Goal: Task Accomplishment & Management: Use online tool/utility

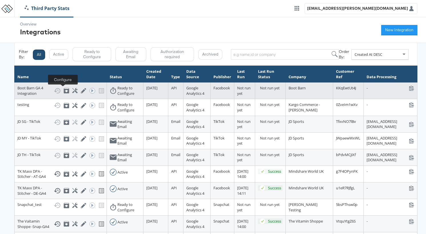
click at [72, 90] on icon at bounding box center [74, 90] width 5 height 5
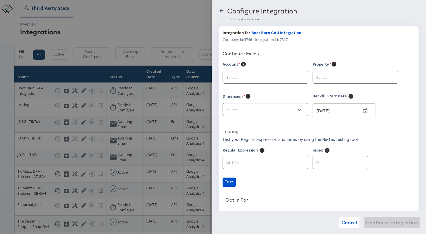
click at [280, 76] on input "text" at bounding box center [261, 77] width 72 height 7
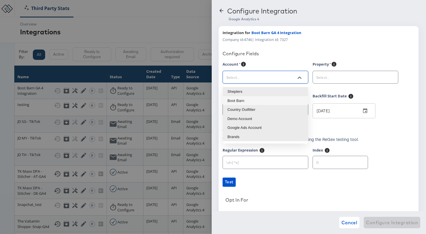
click at [243, 99] on li "Boot Barn" at bounding box center [265, 100] width 85 height 9
type input "Boot Barn"
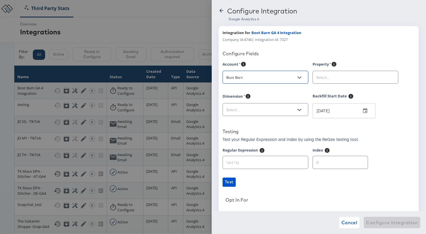
click at [357, 79] on input "text" at bounding box center [351, 77] width 72 height 7
click at [221, 10] on icon at bounding box center [222, 11] width 4 height 4
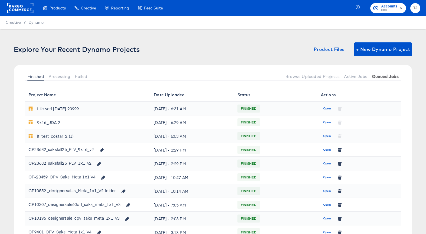
click at [392, 77] on span "Queued Jobs" at bounding box center [385, 76] width 27 height 5
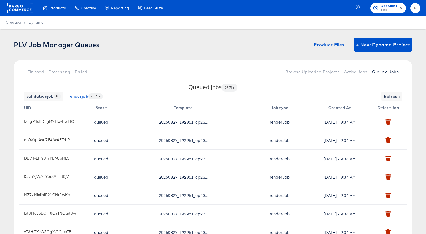
click at [19, 8] on rect at bounding box center [20, 8] width 26 height 10
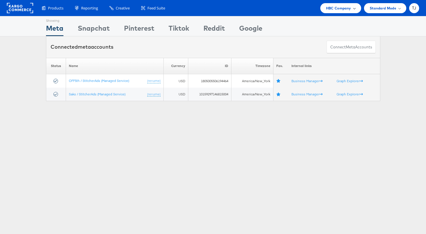
click at [355, 8] on span at bounding box center [354, 8] width 3 height 3
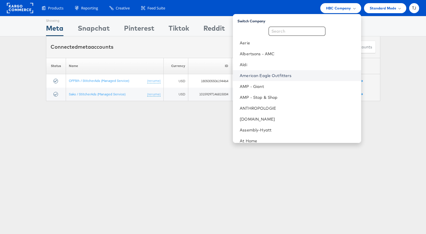
click at [310, 73] on link "American Eagle Outfitters" at bounding box center [298, 76] width 117 height 6
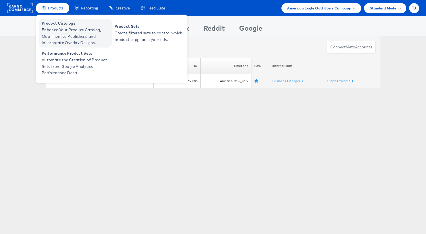
click at [55, 31] on span "Enhance Your Product Catalog, Map Them to Publishers, and Incorporate Overlay D…" at bounding box center [76, 36] width 69 height 19
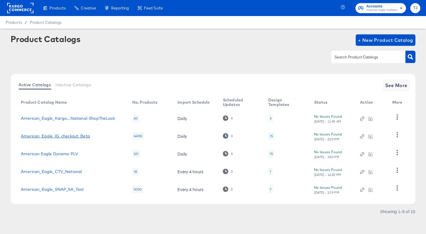
click at [74, 137] on link "American_Eagle_IG_checkout_Beta" at bounding box center [55, 135] width 69 height 5
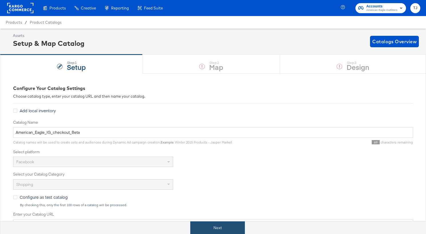
click at [210, 224] on button "Next" at bounding box center [217, 227] width 55 height 13
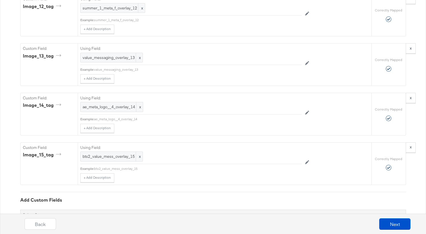
scroll to position [2184, 0]
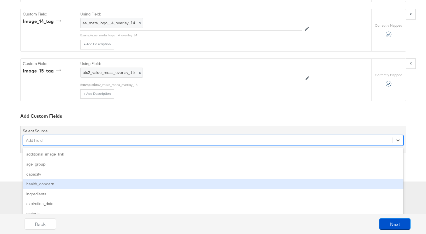
click at [110, 145] on div "option health_concern focused, 4 of 139. 139 results available. Use Up and Down…" at bounding box center [213, 140] width 381 height 11
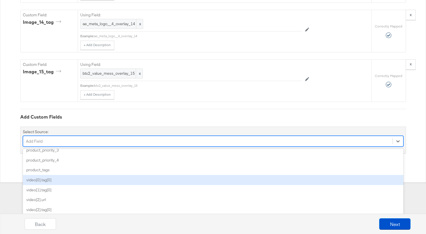
scroll to position [2228, 0]
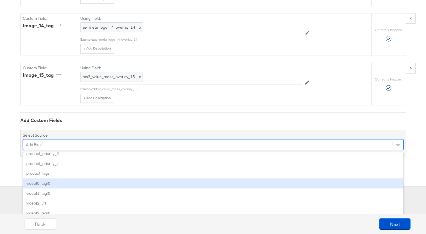
click at [110, 181] on div "video[0].tag[0]" at bounding box center [213, 183] width 381 height 10
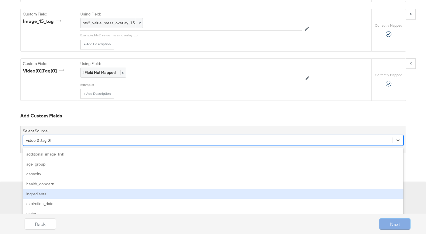
scroll to position [2280, 0]
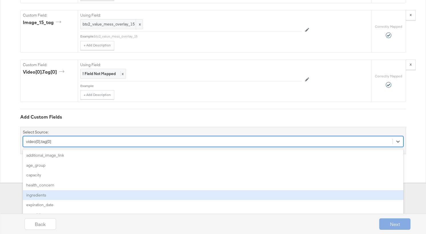
click at [99, 147] on div "option video[0].tag[0], selected. option ingredients focused, 5 of 138. 138 res…" at bounding box center [213, 141] width 381 height 11
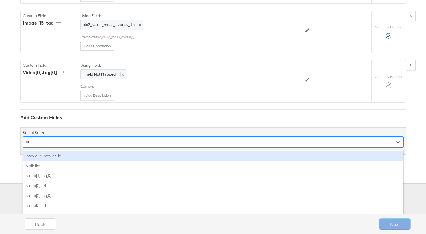
type input "vid"
click at [100, 155] on div "video[1].tag[0]" at bounding box center [213, 156] width 381 height 10
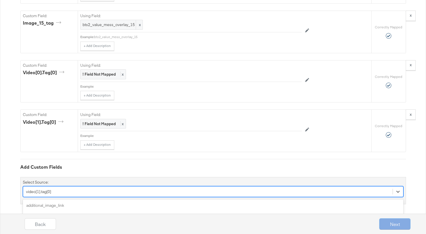
scroll to position [2331, 0]
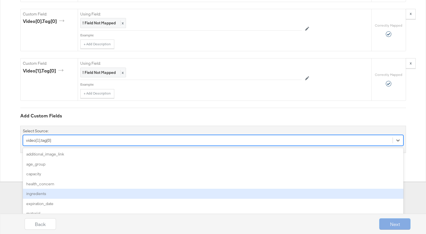
click at [82, 145] on div "option video[1].tag[0], selected. option ingredients focused, 5 of 137. 137 res…" at bounding box center [213, 140] width 381 height 11
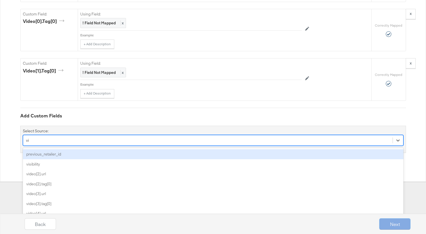
scroll to position [4, 0]
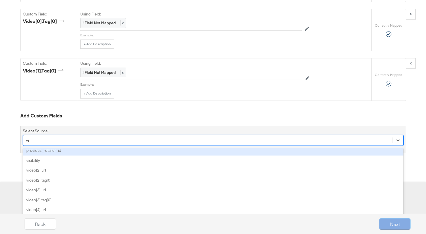
type input "vid"
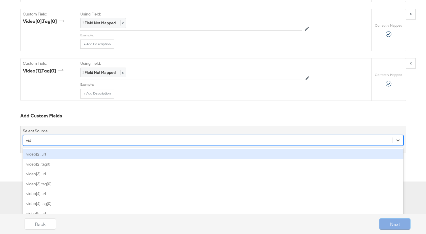
drag, startPoint x: 75, startPoint y: 154, endPoint x: 68, endPoint y: 154, distance: 6.9
click at [75, 154] on div "video[2].url" at bounding box center [213, 154] width 381 height 10
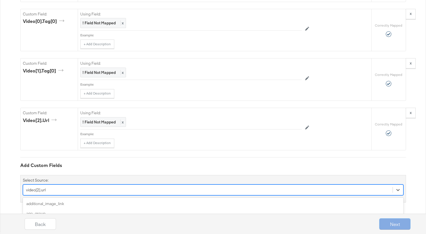
scroll to position [2381, 0]
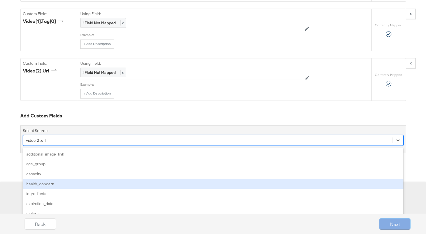
click at [55, 145] on div "option video[2].url, selected. option health_concern focused, 4 of 136. 136 res…" at bounding box center [213, 140] width 381 height 11
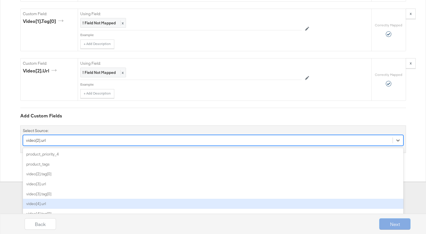
scroll to position [622, 0]
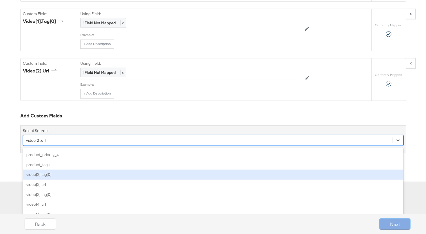
click at [58, 174] on div "video[2].tag[0]" at bounding box center [213, 174] width 381 height 10
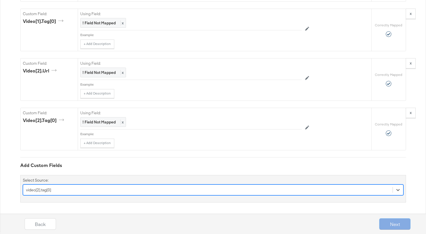
click at [44, 188] on div "option video[2].tag[0], selected. Select is focused ,type to refine list, press…" at bounding box center [213, 189] width 381 height 11
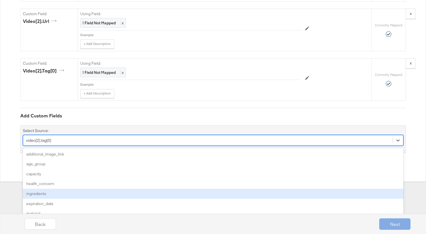
click at [43, 191] on div "ingredients" at bounding box center [213, 193] width 381 height 10
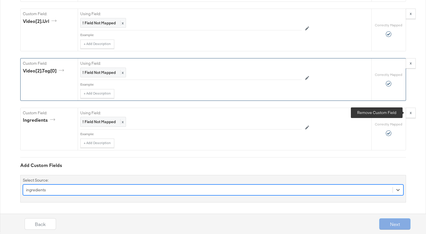
drag, startPoint x: 412, startPoint y: 113, endPoint x: 404, endPoint y: 118, distance: 9.8
click at [411, 113] on strong "x" at bounding box center [411, 112] width 2 height 5
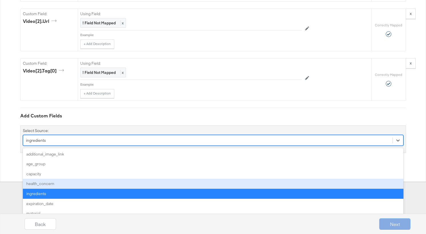
click at [49, 145] on div "option ingredients, selected. option health_concern focused, 4 of 135. 135 resu…" at bounding box center [213, 140] width 381 height 11
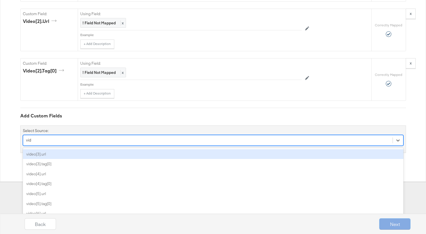
type input "vide"
click at [73, 153] on div "video[3].url" at bounding box center [213, 154] width 381 height 10
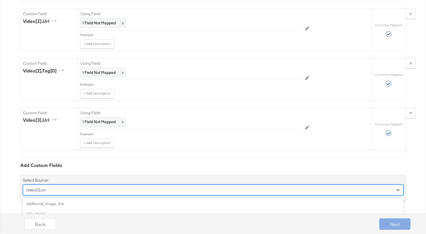
scroll to position [2480, 0]
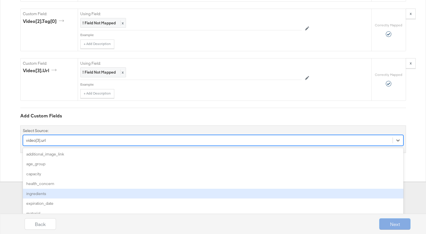
click at [63, 145] on div "option video[3].url, selected. option ingredients focused, 5 of 134. 134 result…" at bounding box center [213, 140] width 381 height 11
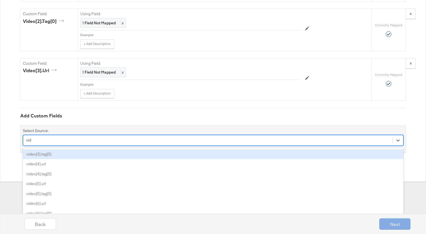
type input "vide"
click at [78, 151] on div "video[3].tag[0]" at bounding box center [213, 154] width 381 height 10
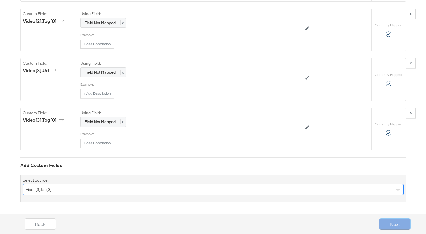
scroll to position [2529, 0]
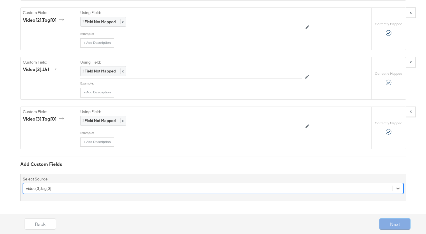
click at [52, 190] on div "option video[3].tag[0], selected. Select is focused ,type to refine list, press…" at bounding box center [213, 188] width 381 height 11
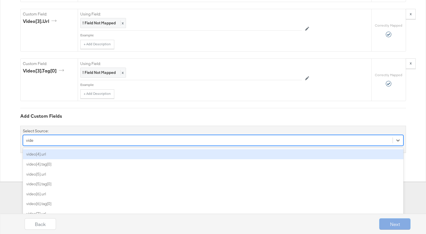
type input "video"
drag, startPoint x: 67, startPoint y: 153, endPoint x: 64, endPoint y: 155, distance: 3.7
click at [67, 153] on div "video[4].url" at bounding box center [213, 154] width 381 height 10
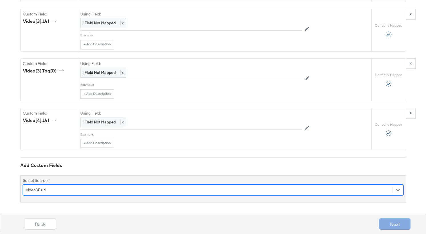
scroll to position [2578, 0]
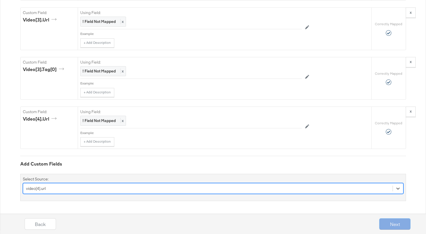
click at [48, 191] on div "option video[4].url, selected. Select is focused ,type to refine list, press Do…" at bounding box center [213, 188] width 381 height 11
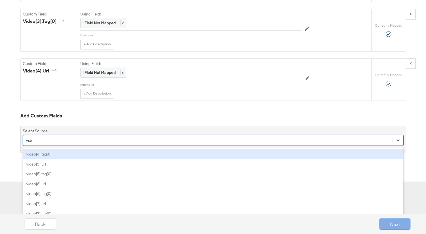
type input "video"
click at [89, 154] on div "video[4].tag[0]" at bounding box center [213, 154] width 381 height 10
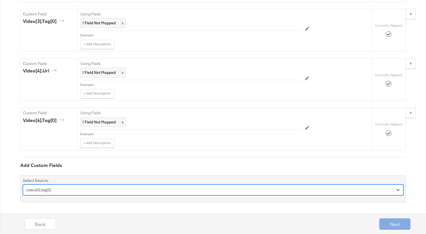
click at [82, 183] on div "Select Source: option video[4].tag[0], selected. Select is focused ,type to ref…" at bounding box center [213, 188] width 386 height 27
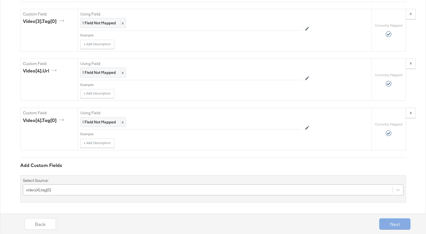
scroll to position [2628, 0]
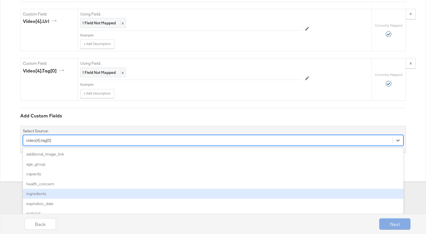
click at [83, 145] on div "option video[4].tag[0], selected. option ingredients focused, 5 of 131. 131 res…" at bounding box center [213, 140] width 381 height 11
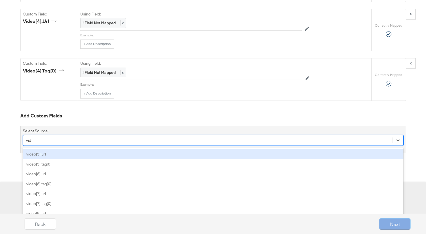
type input "vide"
click at [96, 153] on div "video[5].url" at bounding box center [213, 154] width 381 height 10
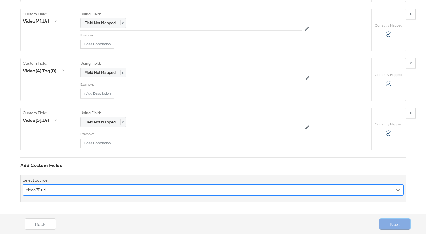
scroll to position [2677, 0]
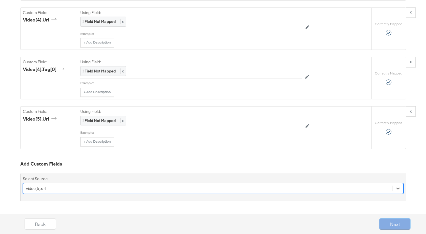
click at [78, 189] on div "option video[5].url, selected. Select is focused ,type to refine list, press Do…" at bounding box center [213, 188] width 381 height 11
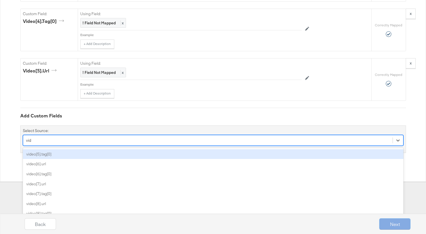
type input "vide"
click at [82, 153] on div "video[5].tag[0]" at bounding box center [213, 154] width 381 height 10
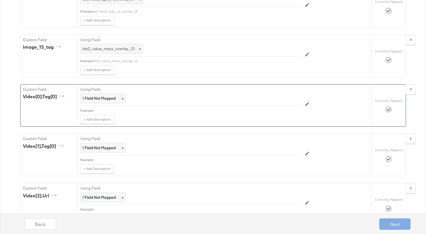
scroll to position [2256, 0]
click at [107, 98] on strong "! Field Not Mapped" at bounding box center [99, 98] width 33 height 5
drag, startPoint x: 291, startPoint y: 97, endPoint x: 275, endPoint y: 98, distance: 15.8
click at [288, 97] on div at bounding box center [288, 99] width 21 height 9
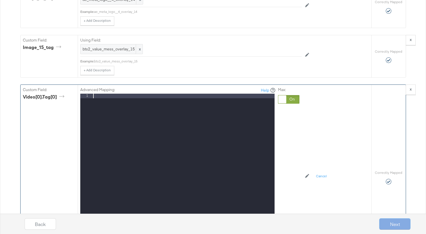
click at [186, 100] on div at bounding box center [183, 169] width 183 height 152
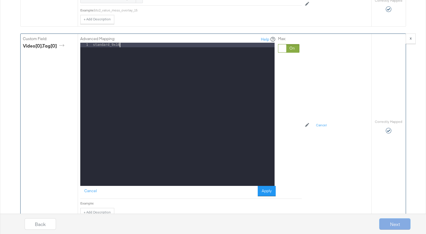
scroll to position [2305, 0]
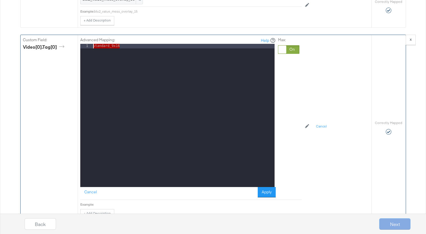
drag, startPoint x: 127, startPoint y: 49, endPoint x: 87, endPoint y: 46, distance: 41.0
click at [86, 46] on div "1 standard_9x16 XXXXXXXXXXXXXXXXXXXXXXXXXXXXXXXXXXXXXXXXXXXXXXXXXX" at bounding box center [177, 115] width 194 height 143
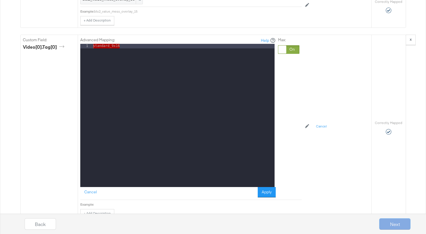
drag, startPoint x: 268, startPoint y: 192, endPoint x: 262, endPoint y: 190, distance: 6.7
click at [268, 192] on button "Apply" at bounding box center [267, 192] width 18 height 10
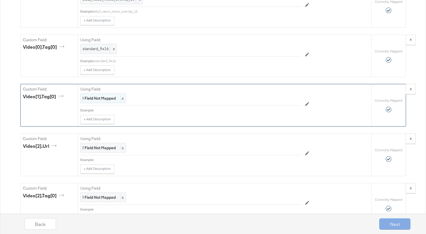
click at [99, 99] on strong "! Field Not Mapped" at bounding box center [99, 97] width 33 height 5
drag, startPoint x: 288, startPoint y: 97, endPoint x: 277, endPoint y: 99, distance: 11.5
click at [288, 97] on div at bounding box center [288, 99] width 21 height 9
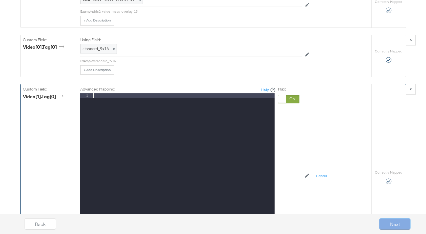
click at [111, 98] on div at bounding box center [183, 169] width 183 height 152
paste textarea
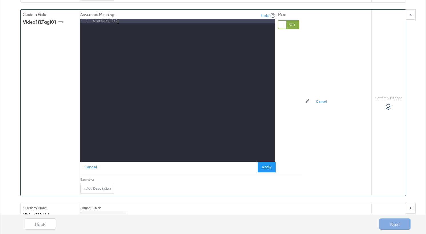
scroll to position [2381, 0]
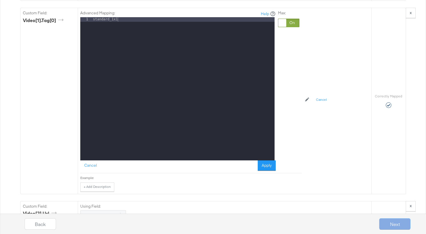
click at [274, 165] on button "Apply" at bounding box center [267, 165] width 18 height 10
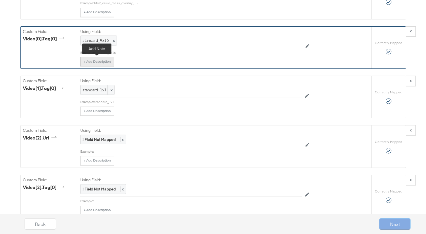
scroll to position [2313, 0]
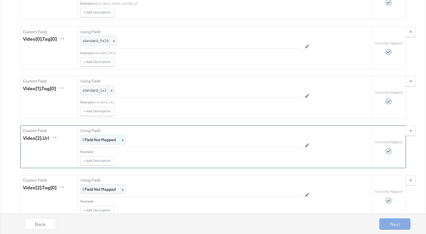
click at [105, 141] on strong "! Field Not Mapped" at bounding box center [99, 139] width 33 height 5
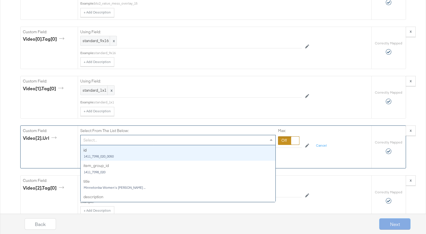
click at [244, 142] on div "Select..." at bounding box center [178, 140] width 195 height 10
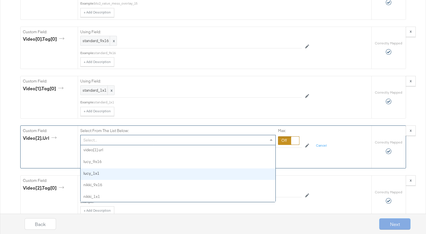
scroll to position [638, 0]
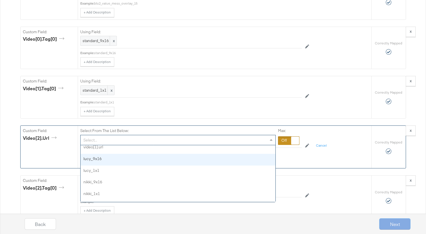
drag, startPoint x: 222, startPoint y: 159, endPoint x: 217, endPoint y: 163, distance: 6.7
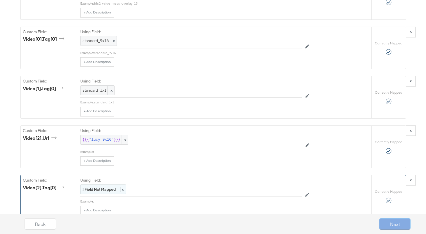
click at [114, 188] on strong "! Field Not Mapped" at bounding box center [99, 188] width 33 height 5
drag, startPoint x: 289, startPoint y: 189, endPoint x: 278, endPoint y: 190, distance: 11.0
click at [289, 189] on div at bounding box center [288, 189] width 21 height 9
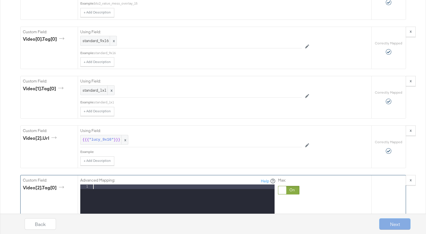
drag, startPoint x: 115, startPoint y: 187, endPoint x: 213, endPoint y: 185, distance: 98.3
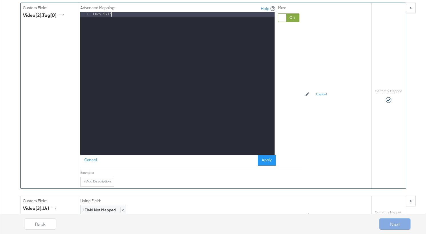
scroll to position [2490, 0]
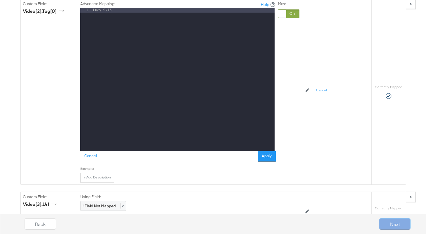
click at [267, 157] on button "Apply" at bounding box center [267, 156] width 18 height 10
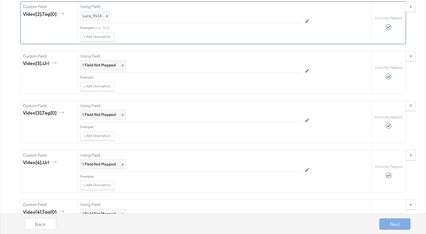
scroll to position [2463, 0]
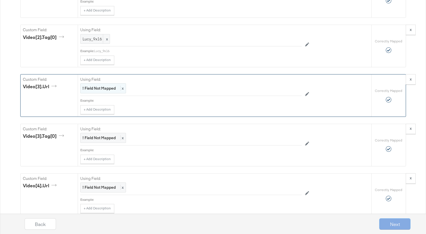
click at [108, 90] on strong "! Field Not Mapped" at bounding box center [99, 87] width 33 height 5
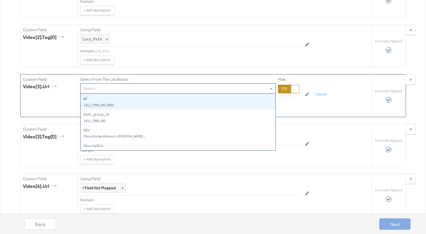
click at [229, 90] on div "Select..." at bounding box center [178, 88] width 195 height 10
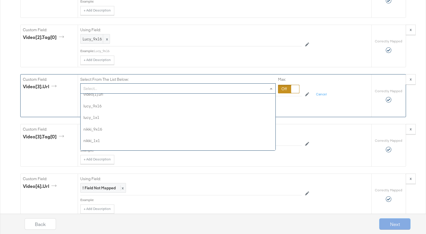
scroll to position [639, 0]
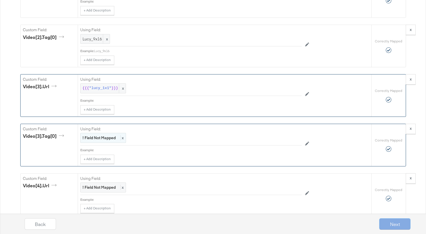
click at [123, 137] on span "x" at bounding box center [121, 137] width 3 height 5
drag, startPoint x: 290, startPoint y: 139, endPoint x: 278, endPoint y: 140, distance: 11.7
click at [290, 139] on div at bounding box center [288, 138] width 21 height 9
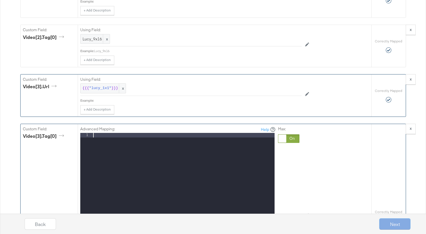
click at [143, 143] on div at bounding box center [183, 209] width 183 height 152
drag, startPoint x: 131, startPoint y: 135, endPoint x: 214, endPoint y: 137, distance: 83.5
click at [214, 137] on div "Lucy_9x16 Lucy_1x1 Nikki_9x16 Nikki_1x1" at bounding box center [183, 209] width 183 height 152
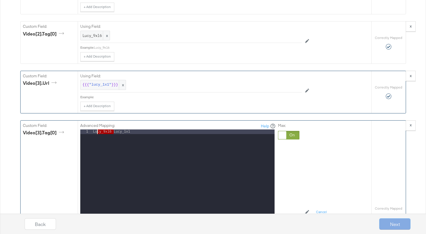
scroll to position [2465, 0]
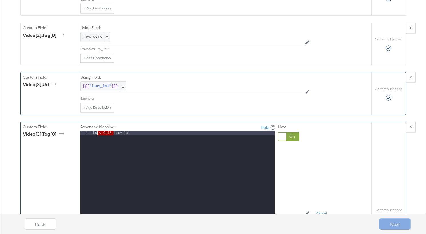
drag, startPoint x: 113, startPoint y: 134, endPoint x: 98, endPoint y: 132, distance: 15.5
click at [97, 132] on div "Lucy_9x16 Lucy_1x1" at bounding box center [183, 207] width 183 height 152
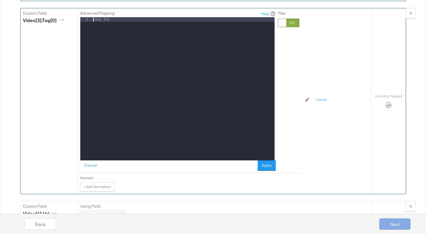
scroll to position [2584, 0]
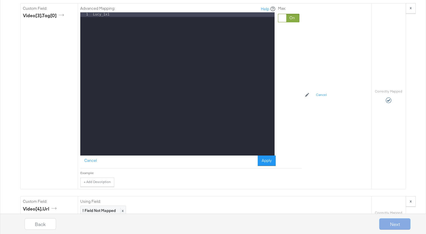
click at [265, 161] on button "Apply" at bounding box center [267, 160] width 18 height 10
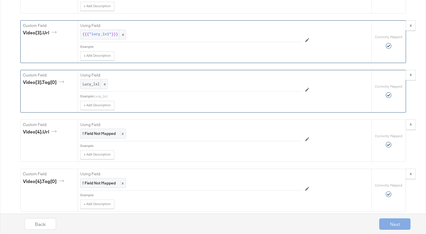
scroll to position [2518, 0]
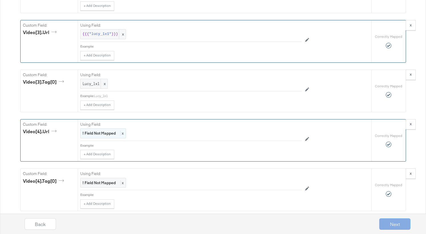
click at [124, 131] on div "! Field Not Mapped x" at bounding box center [103, 133] width 46 height 10
click at [191, 132] on div "Select..." at bounding box center [178, 133] width 195 height 10
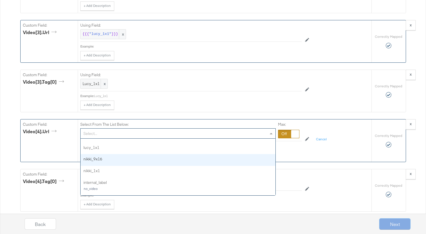
scroll to position [649, 0]
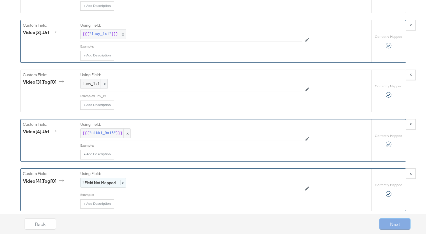
click at [121, 182] on span "x" at bounding box center [121, 182] width 3 height 5
drag, startPoint x: 291, startPoint y: 182, endPoint x: 275, endPoint y: 182, distance: 16.0
click at [291, 182] on div at bounding box center [288, 183] width 21 height 9
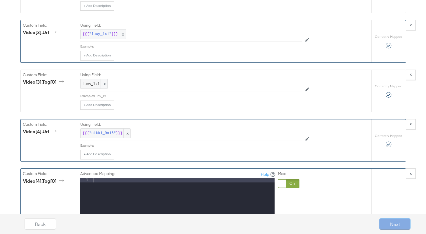
drag, startPoint x: 133, startPoint y: 179, endPoint x: 61, endPoint y: 176, distance: 72.1
drag, startPoint x: 141, startPoint y: 180, endPoint x: 116, endPoint y: 181, distance: 24.9
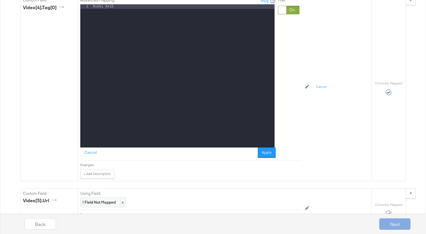
click at [268, 152] on button "Apply" at bounding box center [267, 152] width 18 height 10
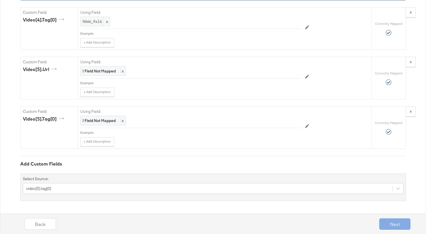
scroll to position [2678, 0]
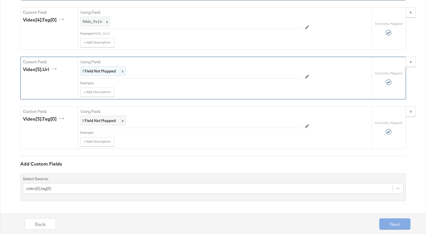
click at [119, 70] on div "! Field Not Mapped x" at bounding box center [103, 71] width 46 height 10
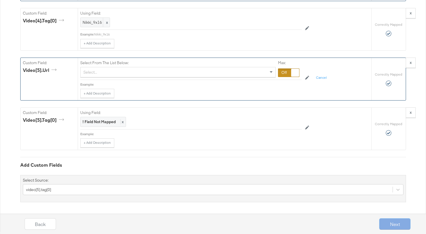
click at [119, 71] on div "Select..." at bounding box center [178, 72] width 195 height 10
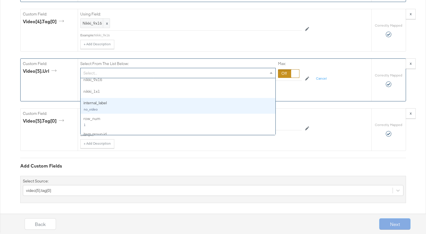
scroll to position [673, 0]
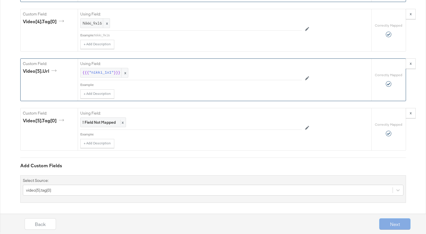
drag, startPoint x: 116, startPoint y: 93, endPoint x: 115, endPoint y: 96, distance: 3.5
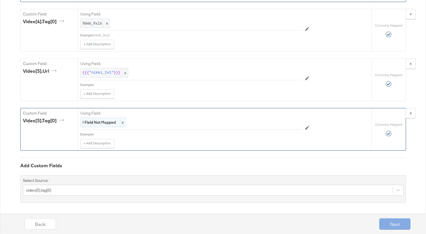
click at [123, 122] on span "x" at bounding box center [121, 121] width 3 height 5
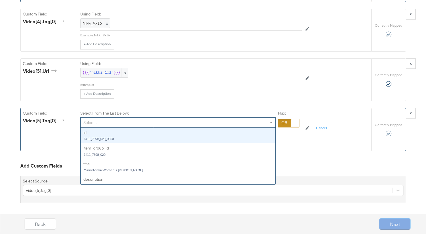
click at [175, 123] on div "Select..." at bounding box center [178, 122] width 195 height 10
click at [292, 122] on div at bounding box center [295, 123] width 8 height 8
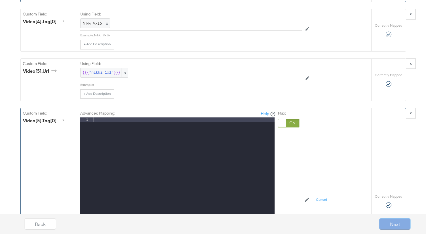
click at [151, 131] on div at bounding box center [183, 193] width 183 height 152
drag, startPoint x: 158, startPoint y: 119, endPoint x: 69, endPoint y: 114, distance: 88.7
click at [69, 114] on div "Custom Field: video[5].tag[0] Advanced Mapping: Help 1 Lucy_9x16 Lucy_1x1 Nikki…" at bounding box center [196, 200] width 351 height 185
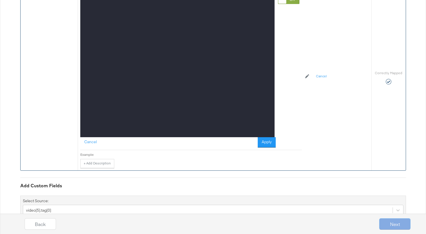
scroll to position [2822, 0]
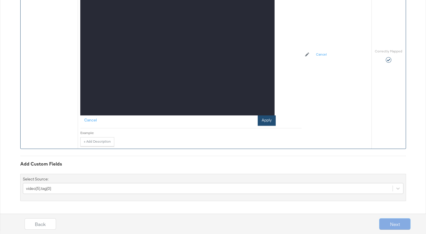
click at [266, 120] on button "Apply" at bounding box center [267, 120] width 18 height 10
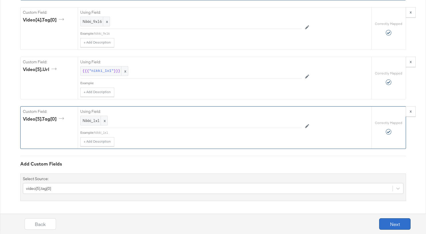
click at [398, 225] on button "Next" at bounding box center [394, 223] width 31 height 11
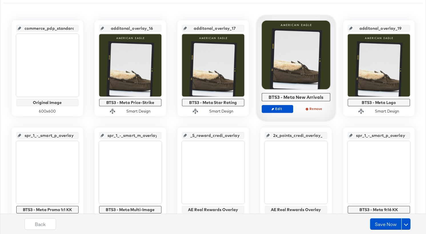
scroll to position [360, 0]
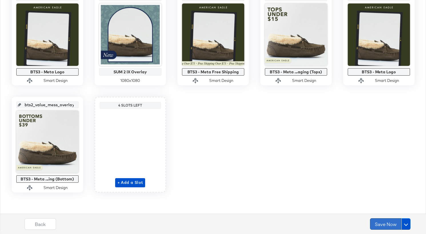
click at [386, 226] on button "Save Now" at bounding box center [385, 223] width 31 height 11
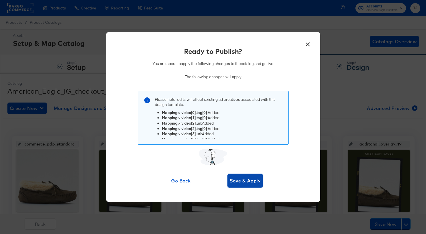
click at [252, 183] on span "Save & Apply" at bounding box center [245, 180] width 31 height 8
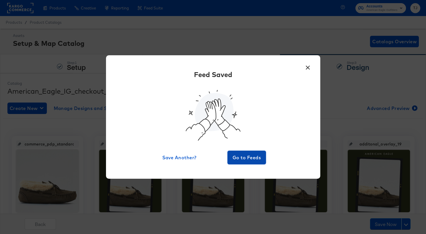
click at [247, 157] on span "Go to Feeds" at bounding box center [247, 157] width 34 height 8
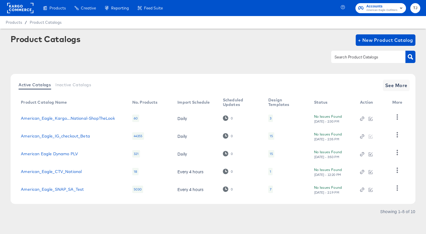
click at [16, 7] on rect at bounding box center [20, 8] width 26 height 10
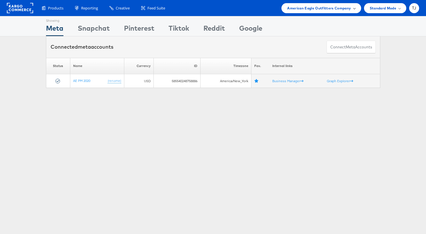
click at [343, 8] on span "American Eagle Outfitters Company" at bounding box center [319, 8] width 64 height 6
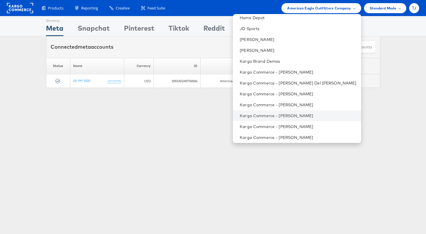
scroll to position [354, 0]
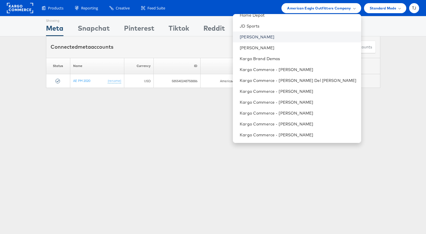
click at [296, 36] on link "John Lewis" at bounding box center [298, 37] width 117 height 6
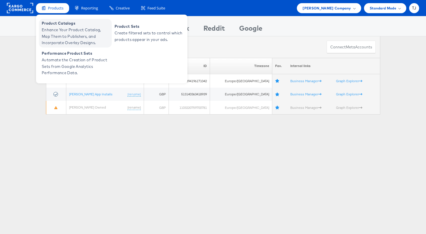
click at [49, 23] on span "Product Catalogs" at bounding box center [76, 23] width 69 height 7
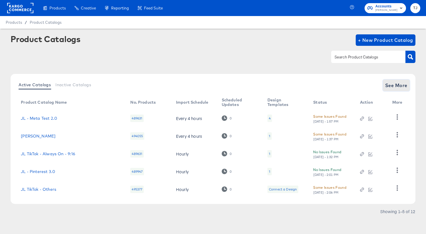
click at [395, 86] on span "See More" at bounding box center [396, 85] width 22 height 8
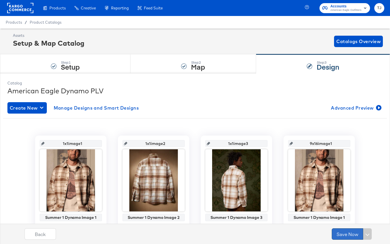
click at [350, 234] on button "Save Now" at bounding box center [347, 234] width 31 height 11
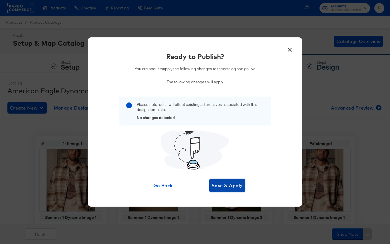
click at [231, 184] on span "Save & Apply" at bounding box center [227, 186] width 31 height 8
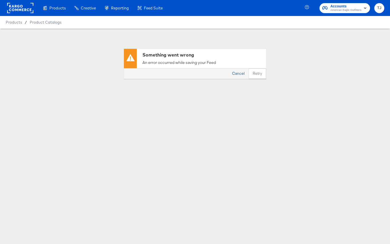
click at [239, 71] on button "Cancel" at bounding box center [238, 74] width 21 height 10
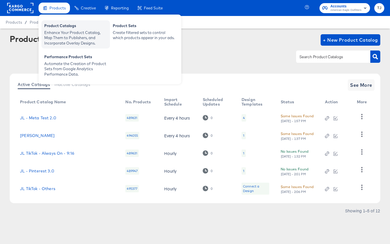
click at [59, 34] on div "Enhance Your Product Catalog, Map Them to Publishers, and Incorporate Overlay D…" at bounding box center [75, 38] width 63 height 16
click at [59, 27] on div "Product Catalogs" at bounding box center [75, 26] width 63 height 7
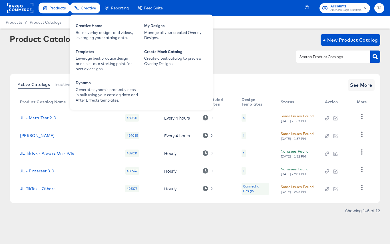
click at [90, 9] on span "Creative" at bounding box center [88, 8] width 15 height 5
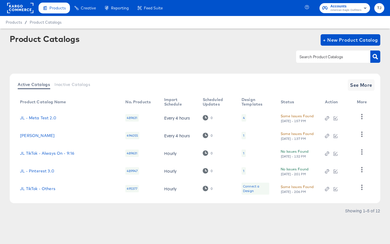
click at [10, 7] on rect at bounding box center [20, 8] width 26 height 10
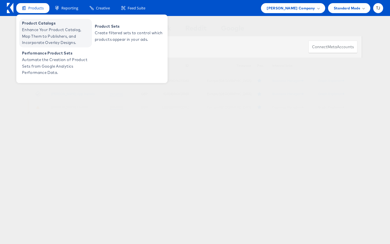
click at [41, 35] on span "Enhance Your Product Catalog, Map Them to Publishers, and Incorporate Overlay D…" at bounding box center [56, 36] width 69 height 19
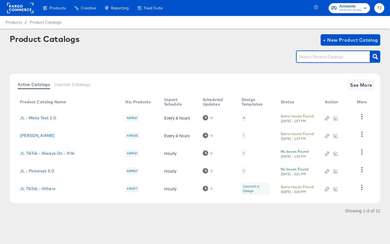
click at [327, 57] on input "text" at bounding box center [329, 57] width 61 height 7
paste input "JL Facebook UK Shopping"
type input "JL Facebook UK Shopping"
click at [374, 55] on icon "button" at bounding box center [375, 56] width 5 height 5
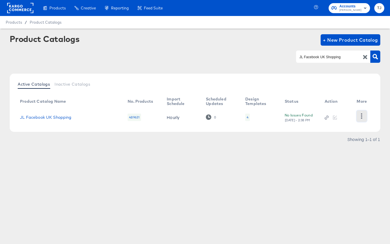
click at [362, 116] on icon "button" at bounding box center [361, 115] width 5 height 5
click at [352, 110] on div "HUD Checks (Internal)" at bounding box center [338, 111] width 57 height 9
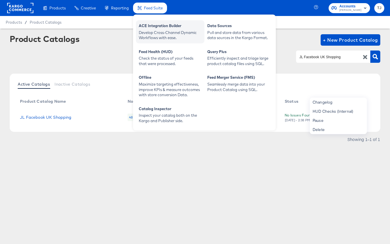
click at [166, 30] on div "Develop Cross-Channel Dynamic Workflows with ease." at bounding box center [170, 35] width 63 height 11
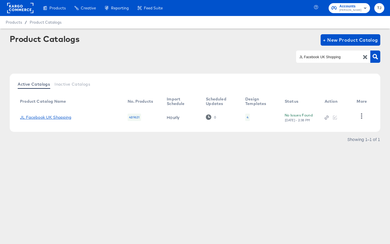
click at [47, 118] on link "JL Facebook UK Shopping" at bounding box center [45, 117] width 51 height 5
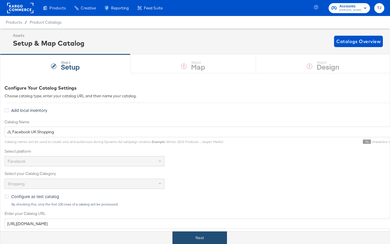
click at [220, 237] on button "Next" at bounding box center [200, 238] width 55 height 13
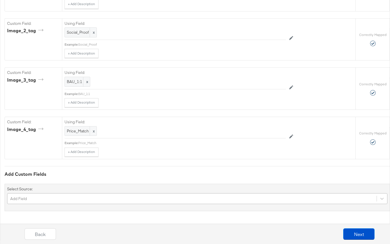
scroll to position [1859, 0]
click at [181, 198] on div "Add Field" at bounding box center [197, 199] width 381 height 11
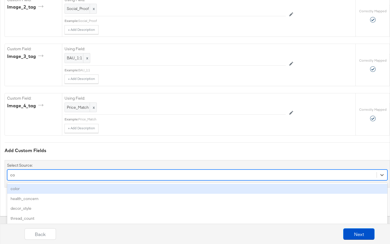
scroll to position [1811, 0]
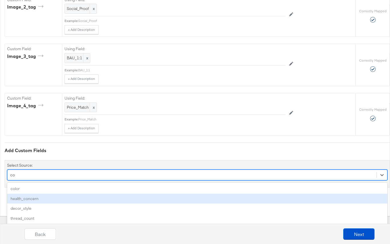
type input "c"
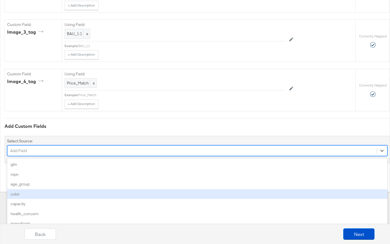
click at [244, 156] on div "option color focused, 4 of 151. 151 results available. Use Up and Down to choos…" at bounding box center [197, 150] width 381 height 11
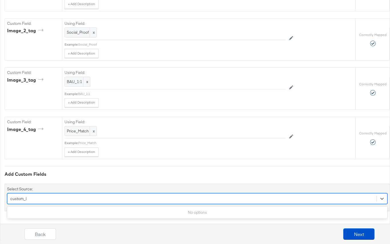
scroll to position [1811, 0]
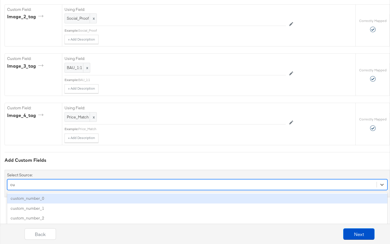
type input "c"
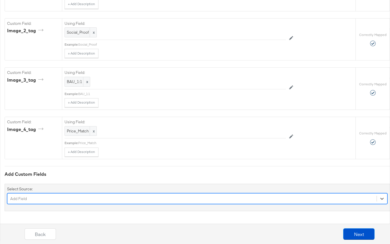
click at [227, 198] on div "Select is focused ,type to refine list, press Down to open the menu, Add Field" at bounding box center [197, 199] width 381 height 11
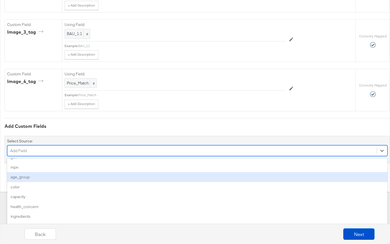
scroll to position [7, 0]
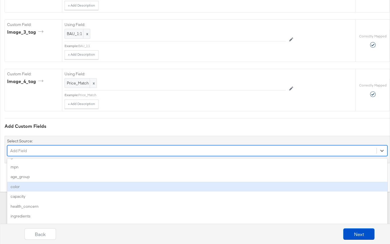
click at [153, 188] on div "color" at bounding box center [197, 187] width 381 height 10
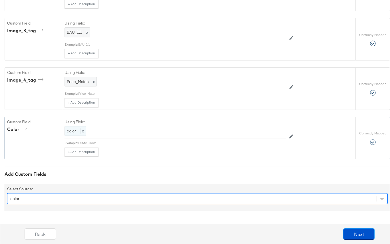
click at [83, 132] on span "x" at bounding box center [82, 131] width 3 height 5
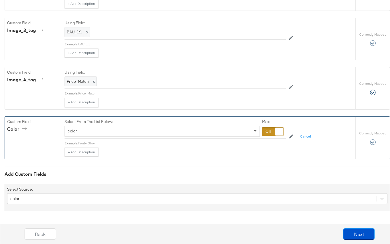
click at [255, 134] on span at bounding box center [256, 131] width 7 height 10
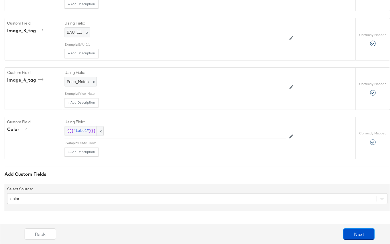
scroll to position [1860, 0]
click at [351, 233] on button "Next" at bounding box center [359, 234] width 31 height 11
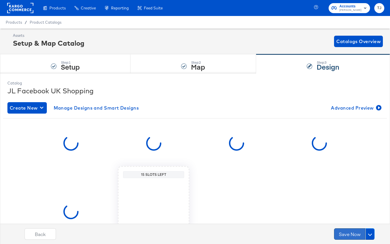
click at [350, 233] on button "Save Now" at bounding box center [349, 234] width 31 height 11
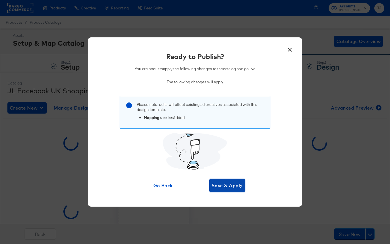
click at [233, 185] on span "Save & Apply" at bounding box center [227, 186] width 31 height 8
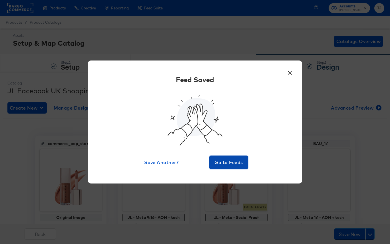
click at [236, 158] on button "Go to Feeds" at bounding box center [229, 163] width 39 height 14
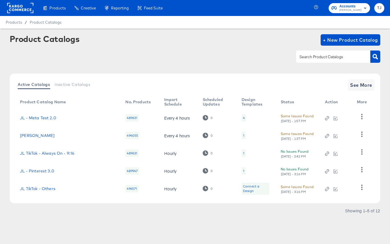
click at [20, 10] on rect at bounding box center [20, 8] width 26 height 10
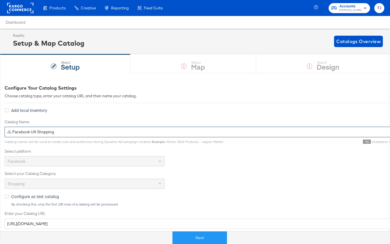
drag, startPoint x: 60, startPoint y: 134, endPoint x: -23, endPoint y: 131, distance: 83.8
click at [0, 131] on html "Products Creative Reporting Feed Suite Accounts [PERSON_NAME] TJ Dashboard Asse…" at bounding box center [195, 122] width 390 height 244
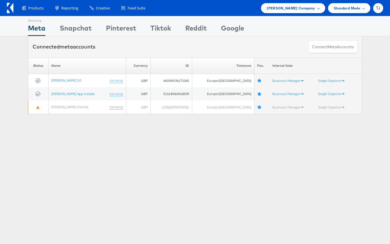
click at [309, 9] on span "[PERSON_NAME] Company" at bounding box center [291, 8] width 48 height 6
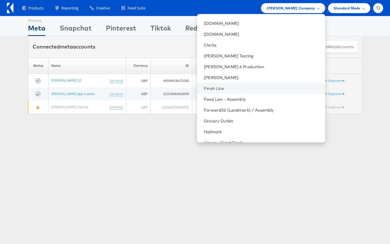
scroll to position [224, 0]
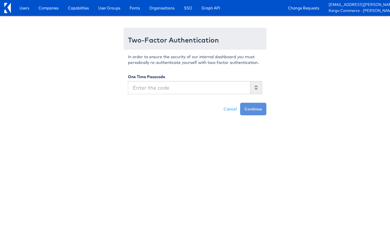
click at [153, 88] on input "text" at bounding box center [189, 87] width 123 height 13
type input "889054"
click at [240, 103] on button "Continue" at bounding box center [253, 109] width 26 height 13
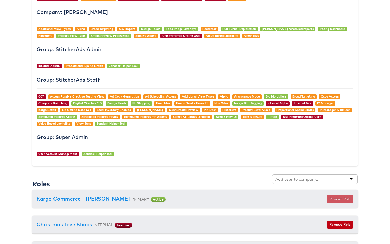
scroll to position [509, 0]
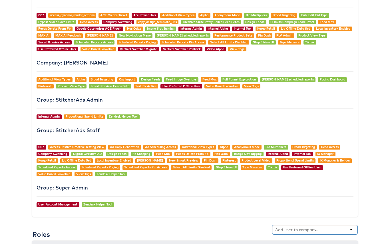
click at [317, 230] on input "text" at bounding box center [298, 230] width 45 height 6
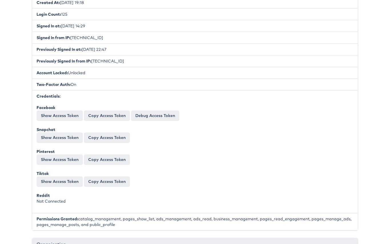
scroll to position [0, 0]
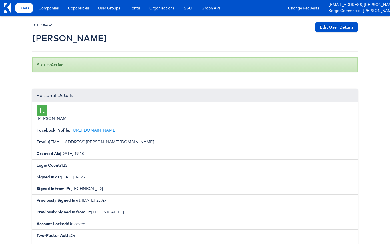
type input "doordas"
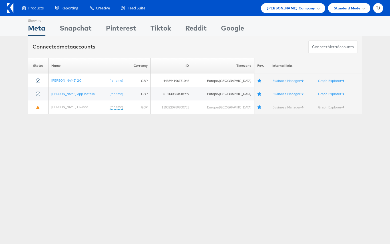
click at [315, 8] on div "[PERSON_NAME] Company" at bounding box center [293, 8] width 53 height 6
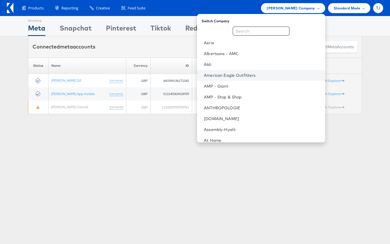
click at [282, 74] on link "American Eagle Outfitters" at bounding box center [262, 76] width 117 height 6
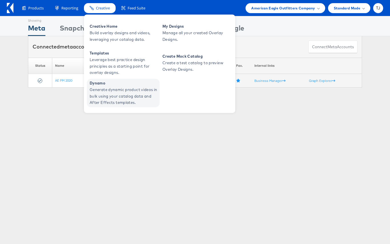
click at [116, 85] on span "Dynamo" at bounding box center [124, 83] width 69 height 7
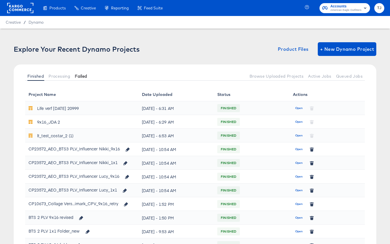
click at [83, 77] on span "Failed" at bounding box center [81, 76] width 12 height 5
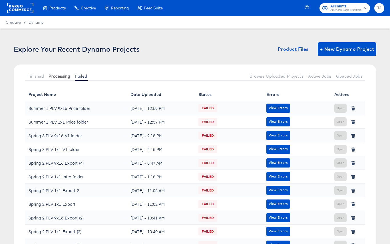
click at [61, 76] on span "Processing" at bounding box center [60, 76] width 22 height 5
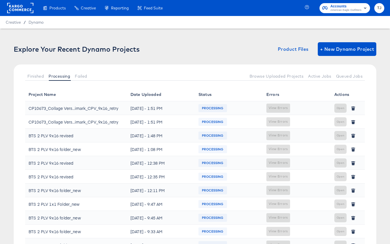
drag, startPoint x: 37, startPoint y: 77, endPoint x: 232, endPoint y: 75, distance: 194.1
click at [37, 77] on span "Finished" at bounding box center [35, 76] width 17 height 5
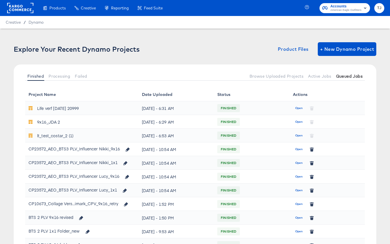
click at [348, 74] on span "Queued Jobs" at bounding box center [349, 76] width 27 height 5
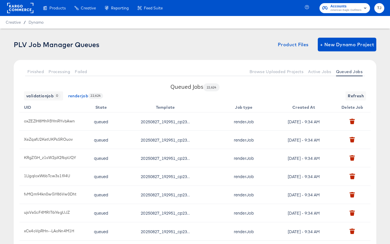
click at [0, 0] on div "Enhance Your Product Catalog, Map Them to Publishers, and Incorporate Overlay D…" at bounding box center [0, 0] width 0 height 0
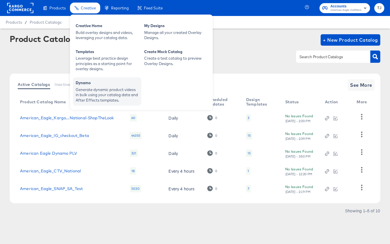
click at [91, 85] on div "Dynamo" at bounding box center [107, 83] width 63 height 7
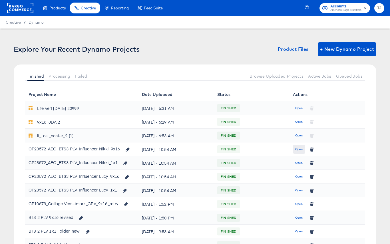
click at [298, 148] on span "Open" at bounding box center [300, 149] width 8 height 5
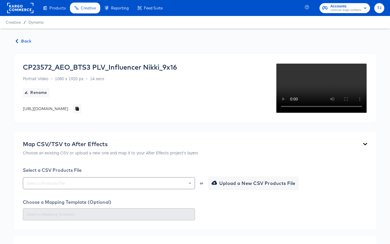
click at [23, 39] on span "Back" at bounding box center [23, 41] width 15 height 7
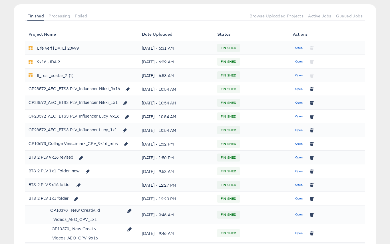
scroll to position [61, 0]
click at [302, 157] on span "Open" at bounding box center [300, 157] width 8 height 5
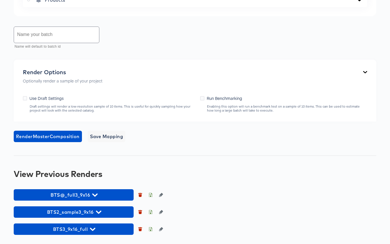
scroll to position [438, 0]
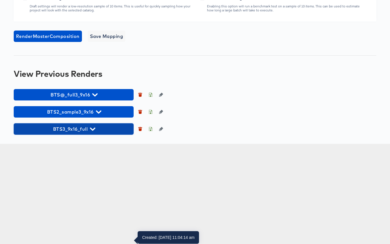
click at [95, 133] on span "BTS3_9x16_full" at bounding box center [74, 129] width 114 height 8
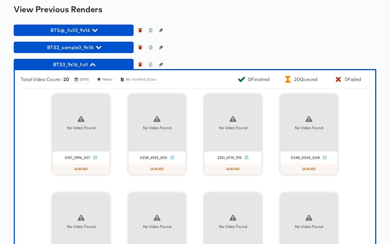
scroll to position [493, 0]
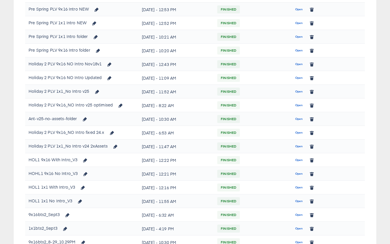
scroll to position [61, 0]
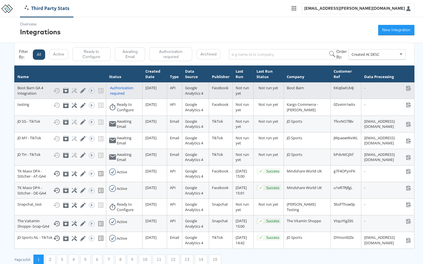
click at [110, 89] on div "Authorization required" at bounding box center [125, 90] width 30 height 11
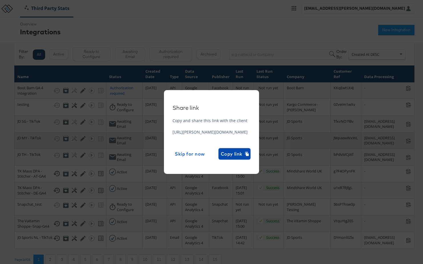
click at [248, 154] on span "Copy link" at bounding box center [234, 154] width 27 height 8
